Goal: Task Accomplishment & Management: Manage account settings

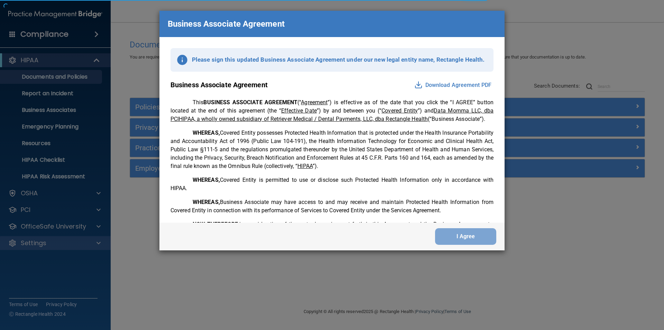
click at [57, 241] on div "Business Associate Agreement Please sign this updated Business Associate Agreem…" at bounding box center [332, 165] width 664 height 330
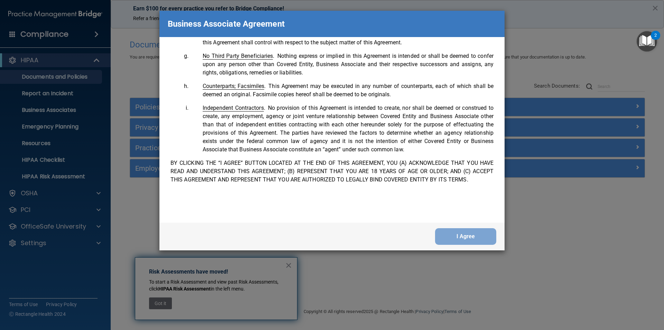
scroll to position [1410, 0]
click at [463, 240] on button "I Agree" at bounding box center [465, 236] width 61 height 17
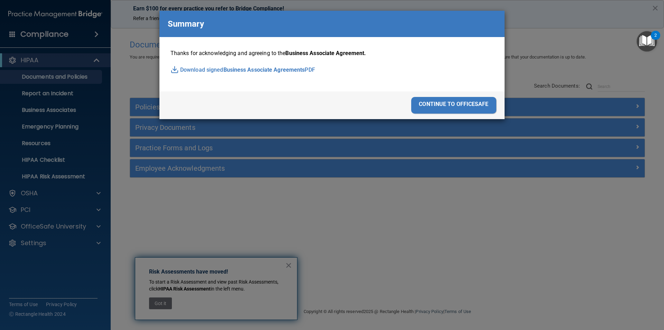
click at [449, 104] on div "continue to officesafe" at bounding box center [453, 105] width 85 height 17
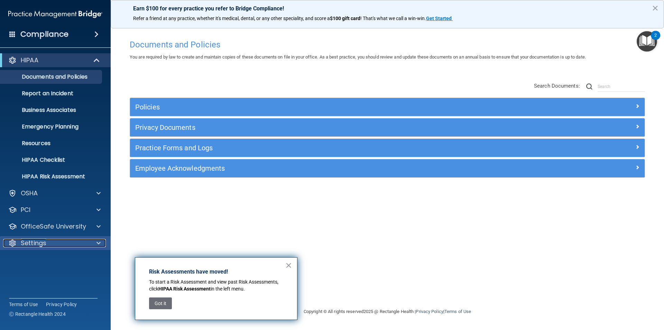
click at [55, 244] on div "Settings" at bounding box center [46, 243] width 86 height 8
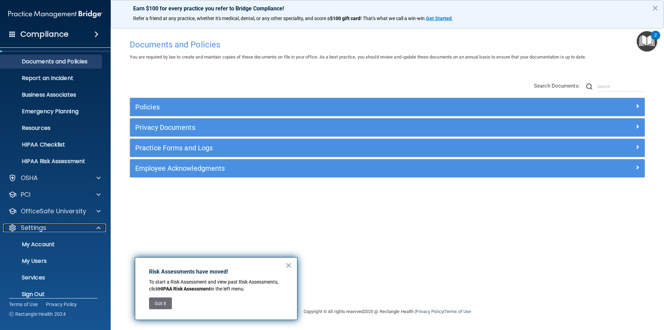
scroll to position [24, 0]
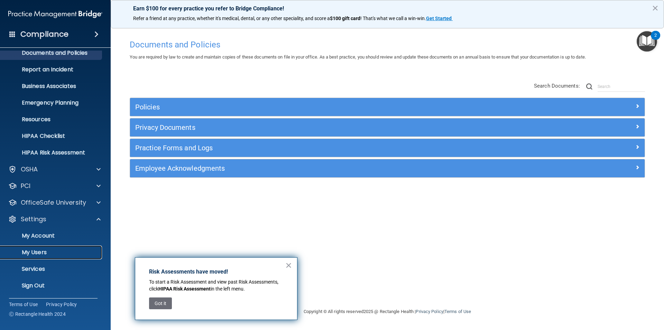
click at [38, 250] on p "My Users" at bounding box center [51, 252] width 94 height 7
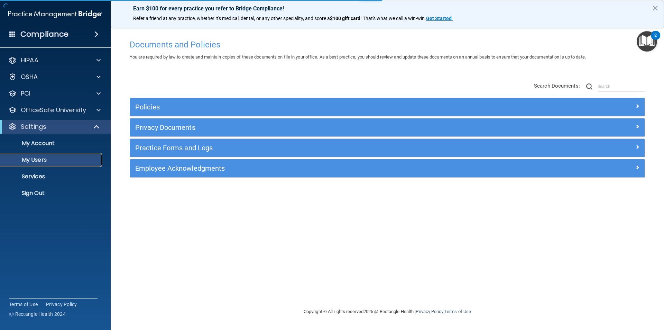
select select "20"
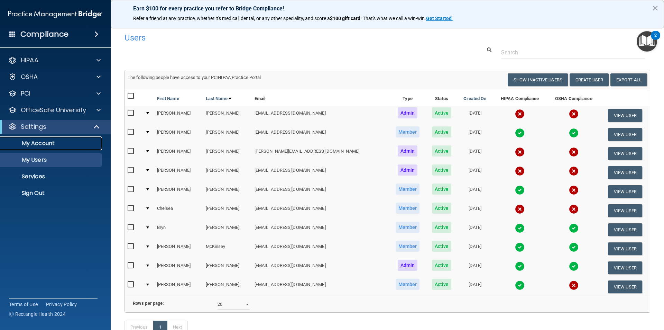
click at [47, 143] on p "My Account" at bounding box center [51, 143] width 94 height 7
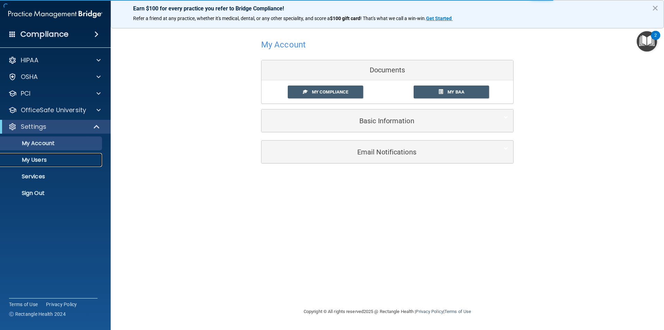
click at [41, 157] on p "My Users" at bounding box center [51, 159] width 94 height 7
select select "20"
